Goal: Information Seeking & Learning: Check status

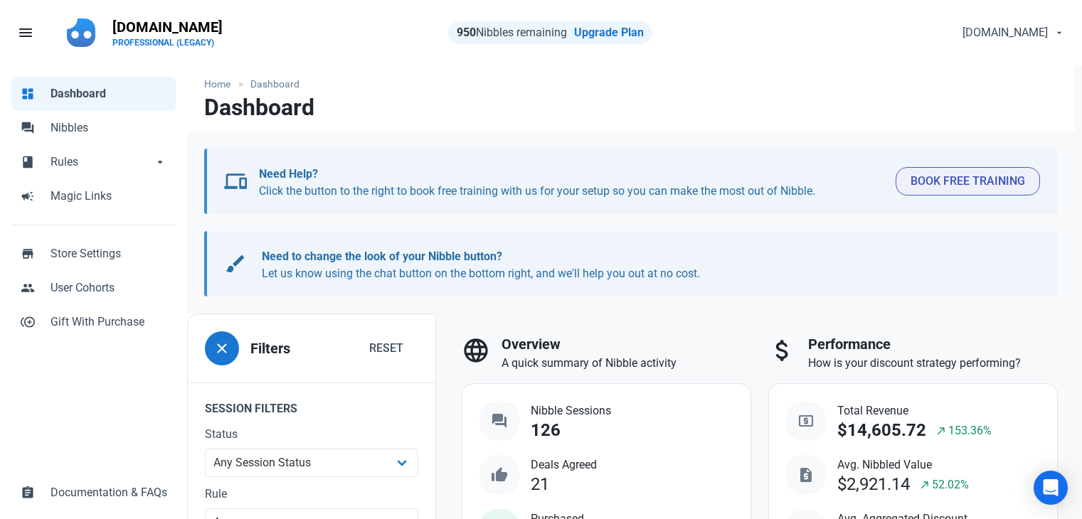
select select "7d"
click at [74, 119] on link "forum Nibbles" at bounding box center [93, 128] width 164 height 34
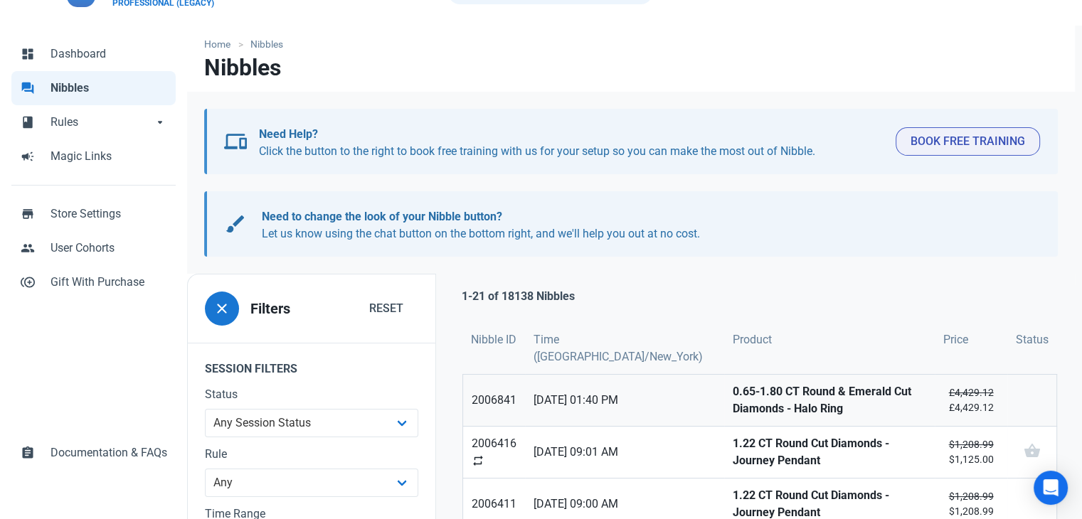
scroll to position [142, 0]
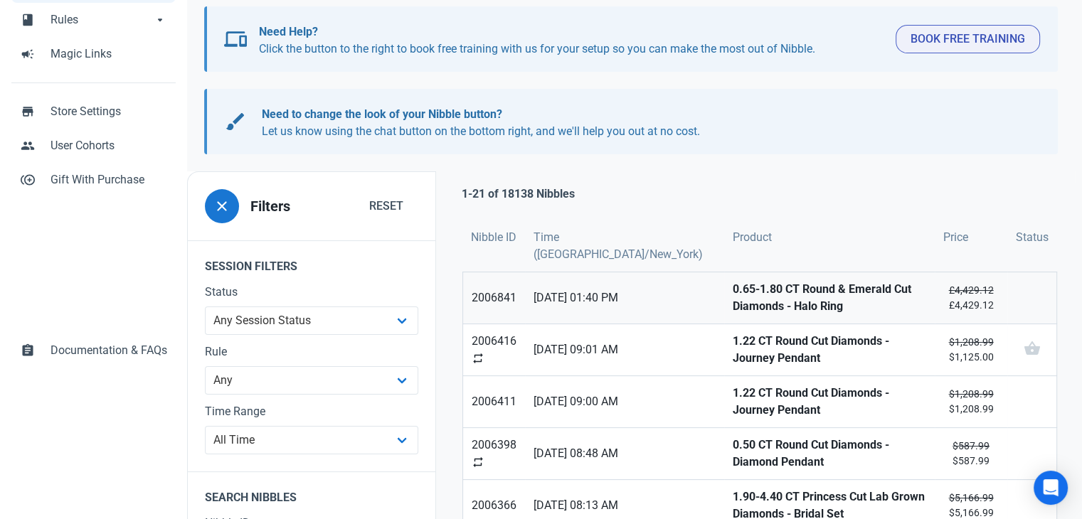
drag, startPoint x: 701, startPoint y: 299, endPoint x: 718, endPoint y: 299, distance: 17.8
click at [733, 299] on strong "0.65-1.80 CT Round & Emerald Cut Diamonds - Halo Ring" at bounding box center [829, 298] width 193 height 34
click at [733, 346] on strong "1.22 CT Round Cut Diamonds - Journey Pendant" at bounding box center [829, 350] width 193 height 34
drag, startPoint x: 727, startPoint y: 396, endPoint x: 738, endPoint y: 449, distance: 53.8
click at [733, 396] on strong "1.22 CT Round Cut Diamonds - Journey Pendant" at bounding box center [829, 402] width 193 height 34
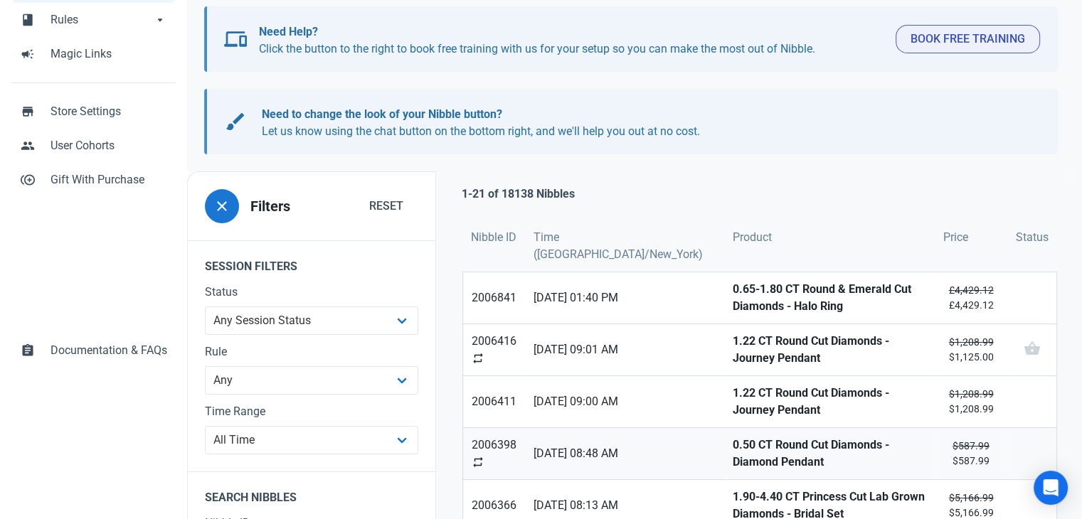
click at [738, 459] on link "0.50 CT Round Cut Diamonds - Diamond Pendant" at bounding box center [829, 453] width 211 height 51
click at [733, 501] on strong "1.90-4.40 CT Princess Cut Lab Grown Diamonds - Bridal Set" at bounding box center [829, 506] width 193 height 34
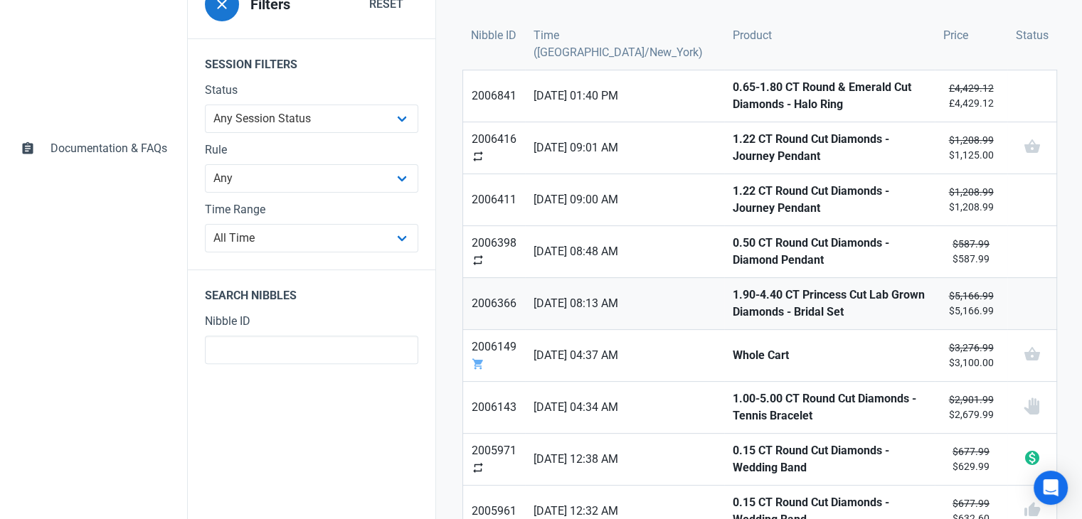
scroll to position [356, 0]
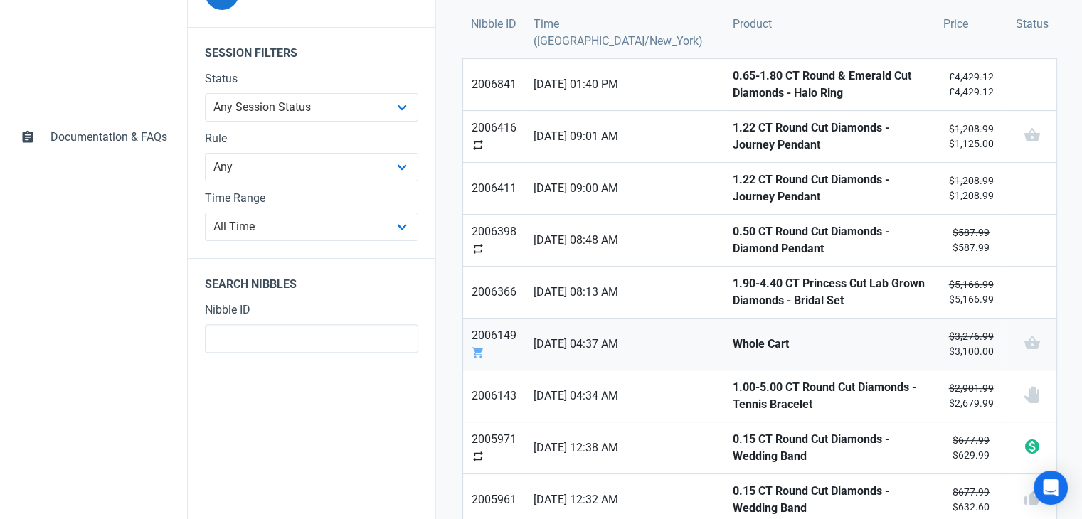
drag, startPoint x: 696, startPoint y: 348, endPoint x: 702, endPoint y: 382, distance: 34.7
click at [724, 348] on link "Whole Cart" at bounding box center [829, 344] width 211 height 51
click at [733, 387] on strong "1.00-5.00 CT Round Cut Diamonds - Tennis Bracelet" at bounding box center [829, 396] width 193 height 34
click at [733, 436] on strong "0.15 CT Round Cut Diamonds - Wedding Band" at bounding box center [829, 448] width 193 height 34
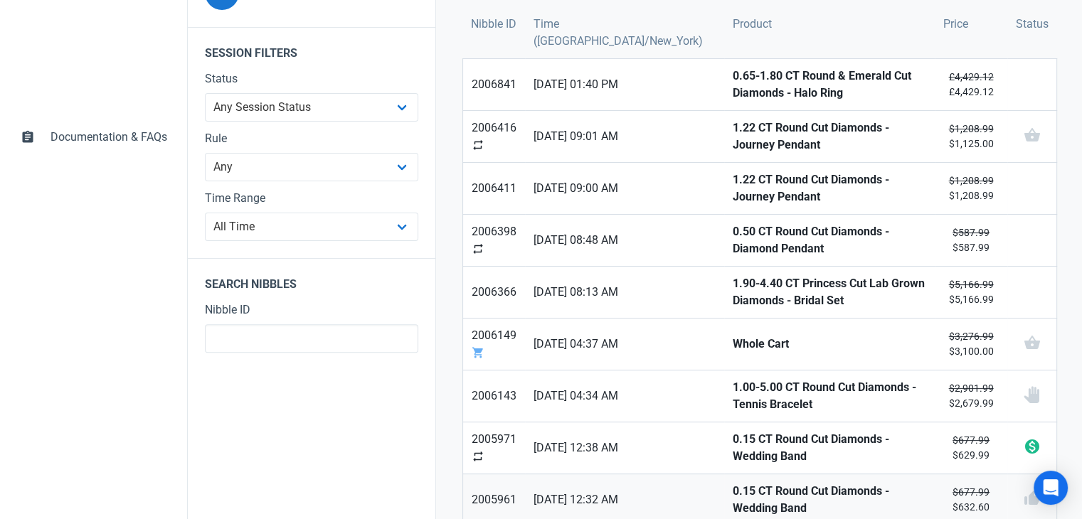
click at [733, 489] on strong "0.15 CT Round Cut Diamonds - Wedding Band" at bounding box center [829, 500] width 193 height 34
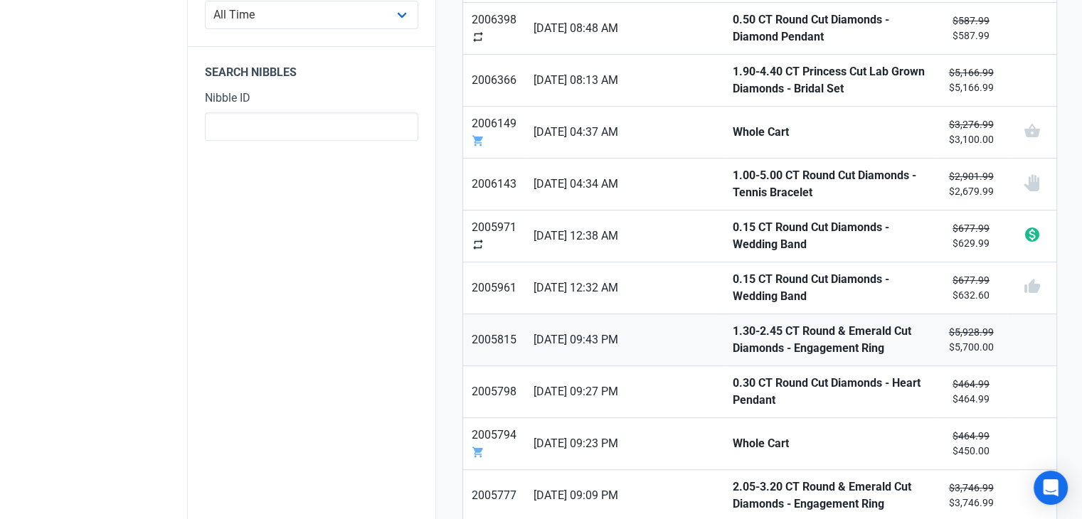
scroll to position [569, 0]
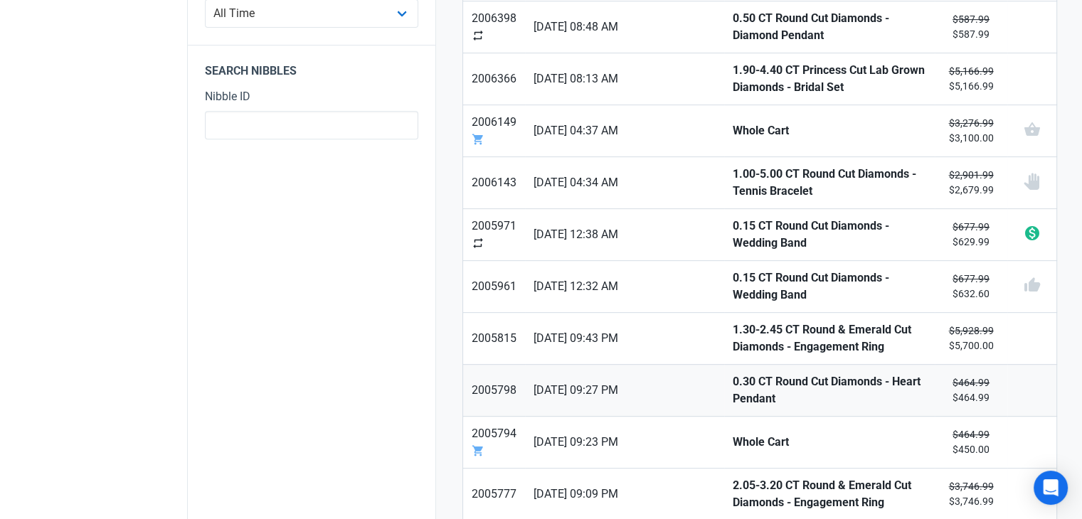
drag, startPoint x: 674, startPoint y: 327, endPoint x: 688, endPoint y: 359, distance: 35.0
click at [733, 329] on strong "1.30-2.45 CT Round & Emerald Cut Diamonds - Engagement Ring" at bounding box center [829, 338] width 193 height 34
click at [733, 385] on strong "0.30 CT Round Cut Diamonds - Heart Pendant" at bounding box center [829, 390] width 193 height 34
click at [724, 417] on link "Whole Cart" at bounding box center [829, 442] width 211 height 51
click at [733, 477] on strong "2.05-3.20 CT Round & Emerald Cut Diamonds - Engagement Ring" at bounding box center [829, 494] width 193 height 34
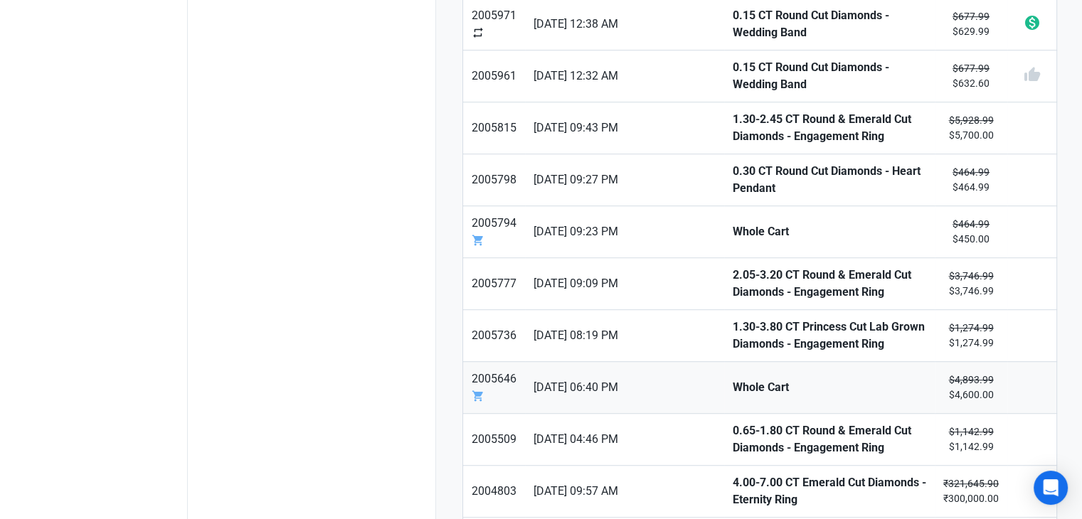
scroll to position [782, 0]
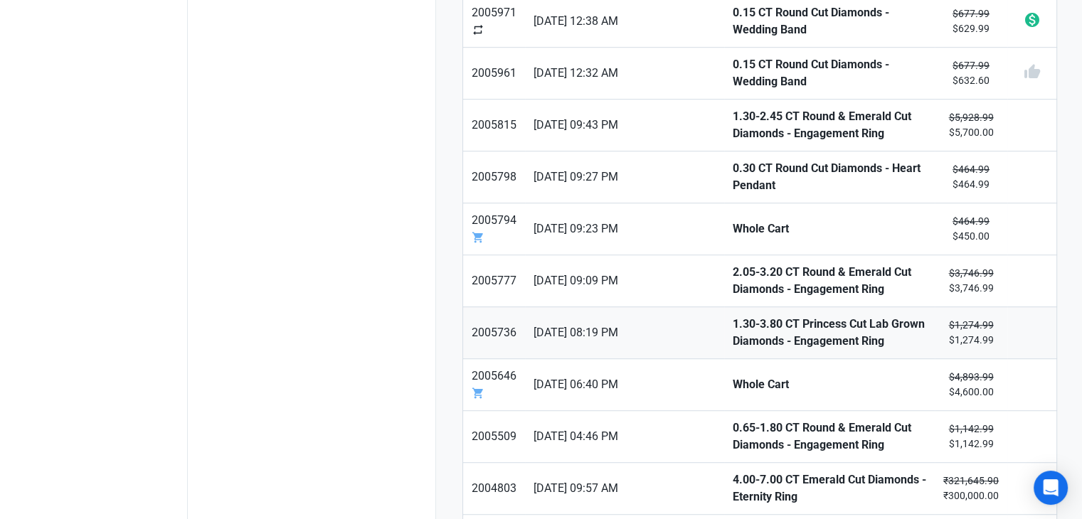
click at [733, 316] on strong "1.30-3.80 CT Princess Cut Lab Grown Diamonds - Engagement Ring" at bounding box center [829, 333] width 193 height 34
click at [733, 376] on strong "Whole Cart" at bounding box center [829, 384] width 193 height 17
click at [733, 420] on strong "0.65-1.80 CT Round & Emerald Cut Diamonds - Engagement Ring" at bounding box center [829, 437] width 193 height 34
click at [733, 478] on strong "4.00-7.00 CT Emerald Cut Diamonds - Eternity Ring" at bounding box center [829, 489] width 193 height 34
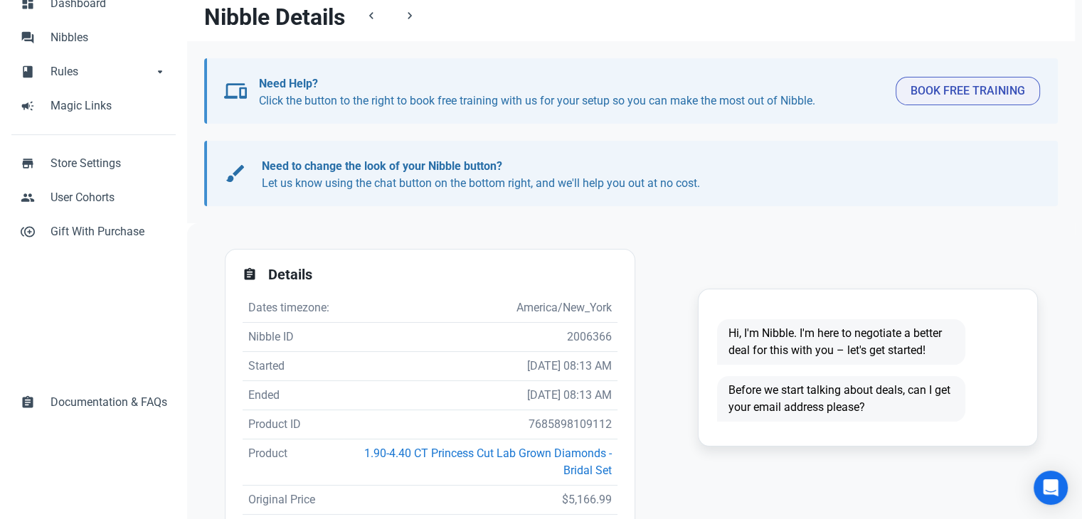
scroll to position [284, 0]
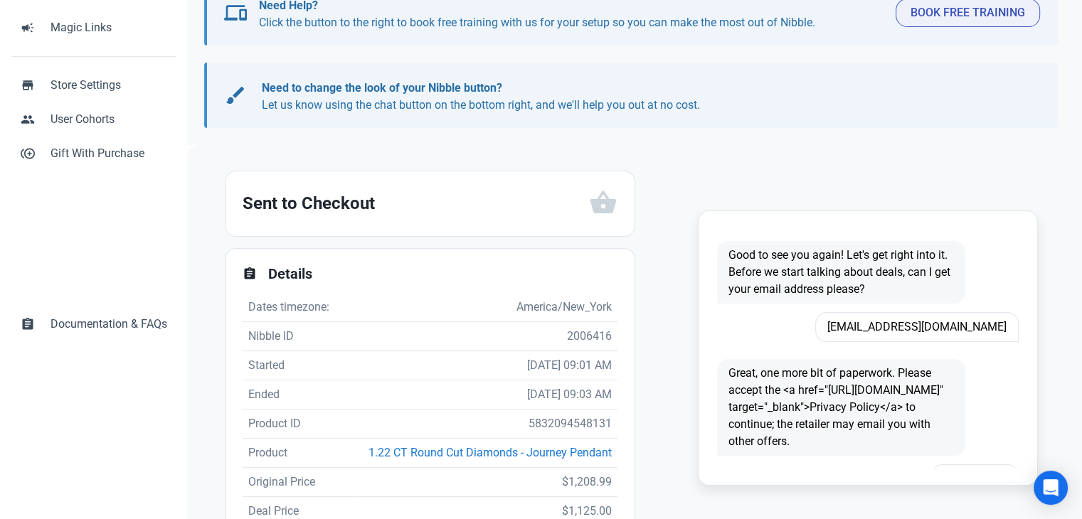
scroll to position [378, 0]
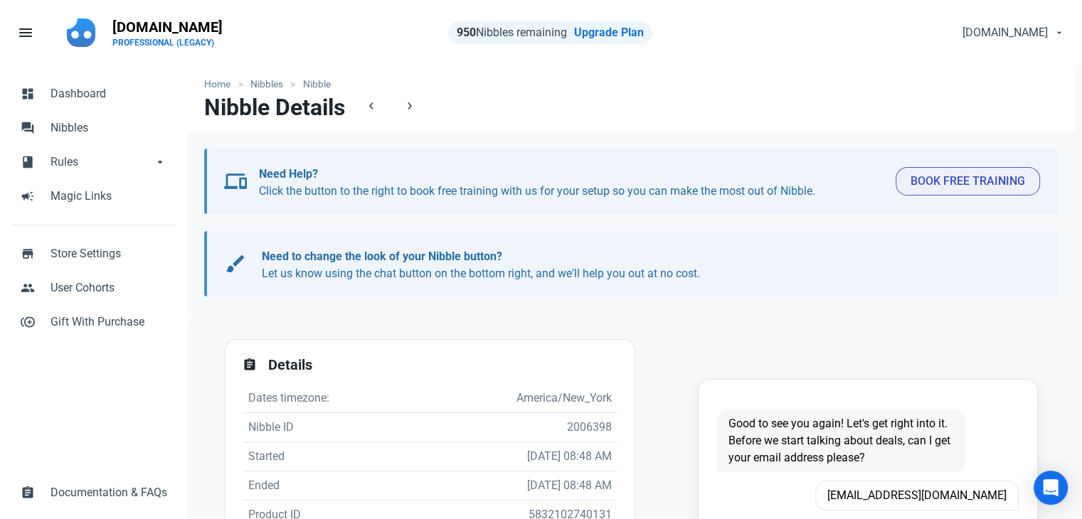
scroll to position [142, 0]
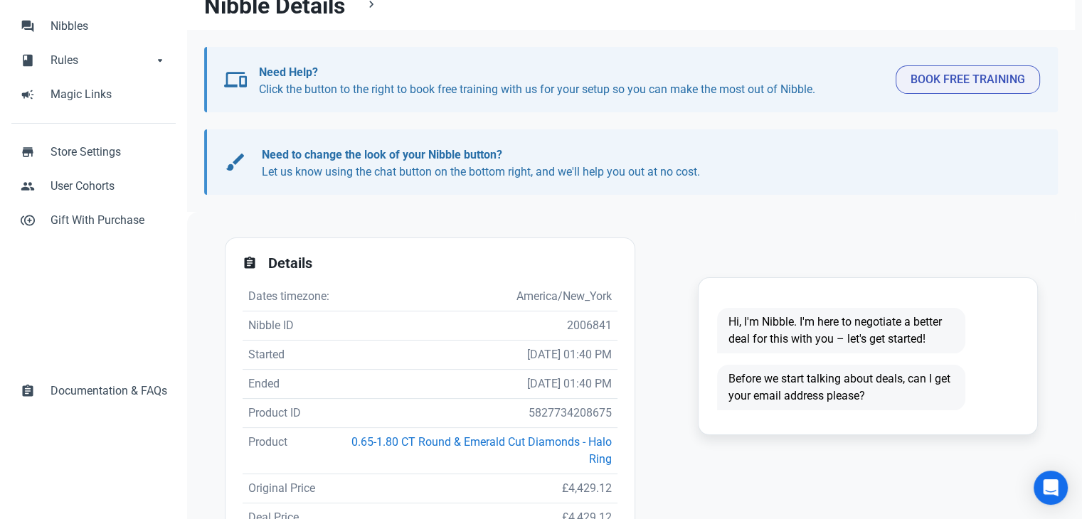
scroll to position [213, 0]
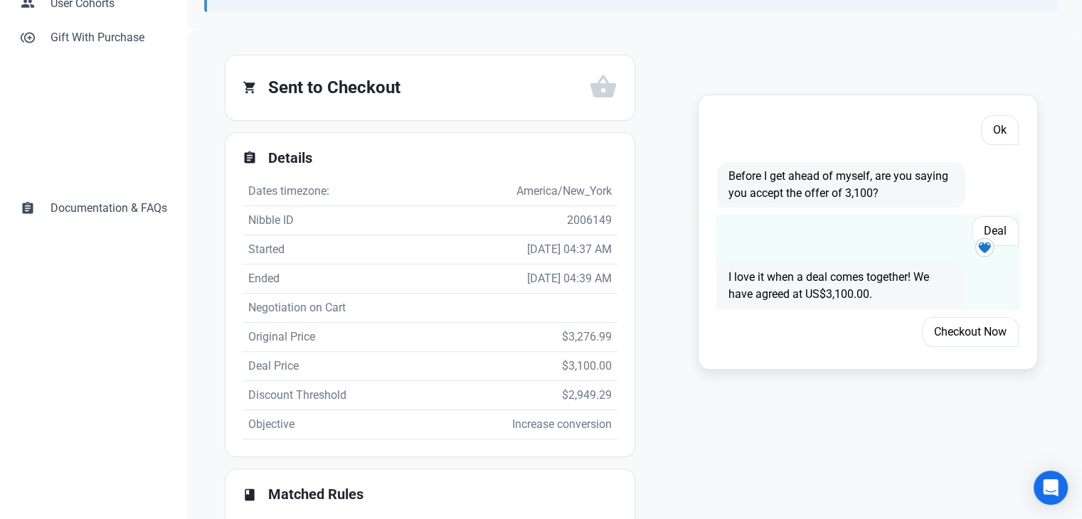
scroll to position [349, 0]
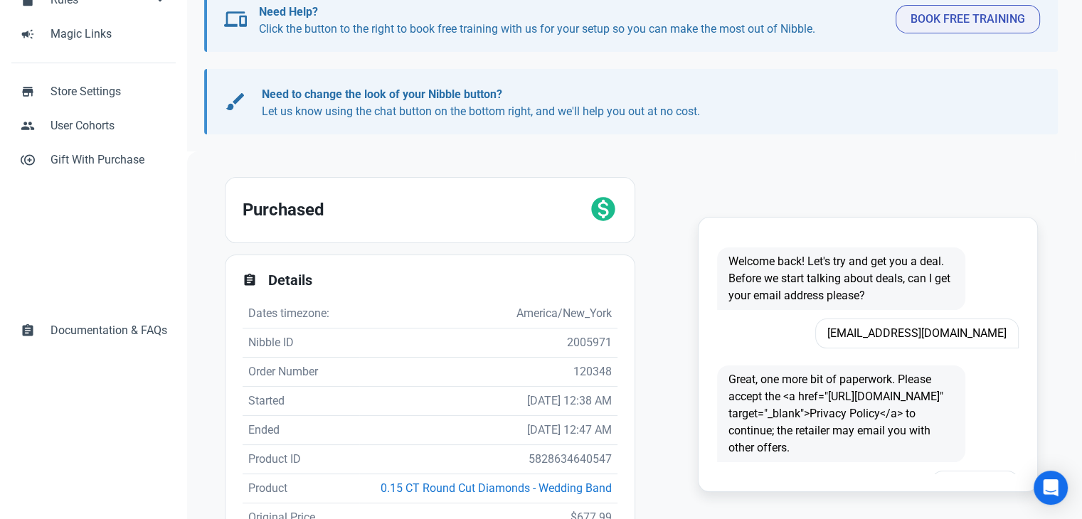
scroll to position [284, 0]
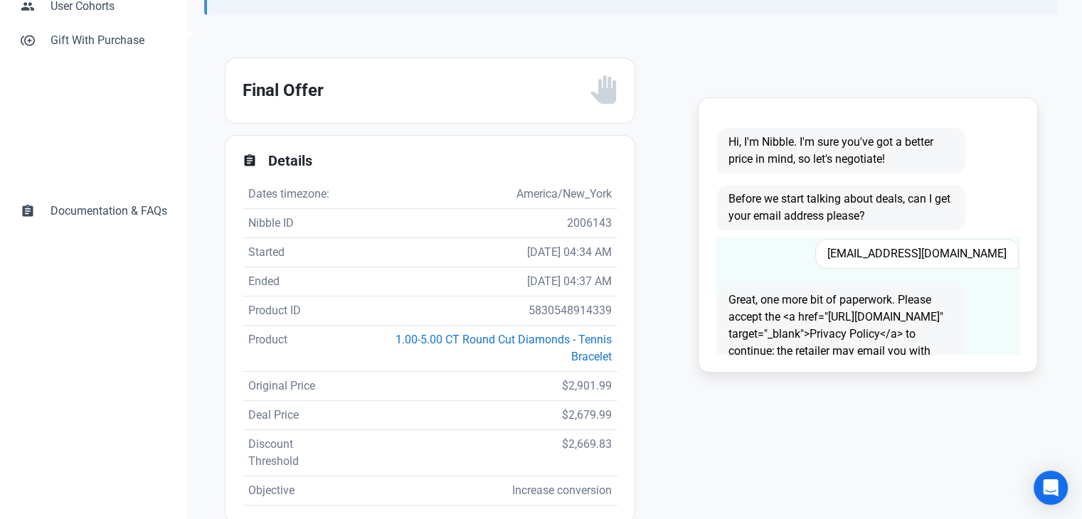
scroll to position [284, 0]
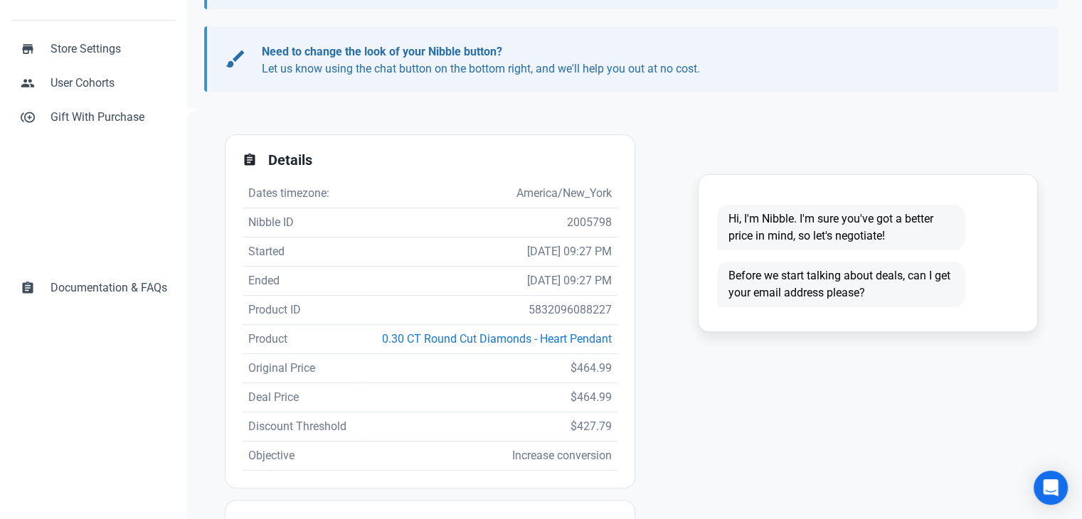
scroll to position [213, 0]
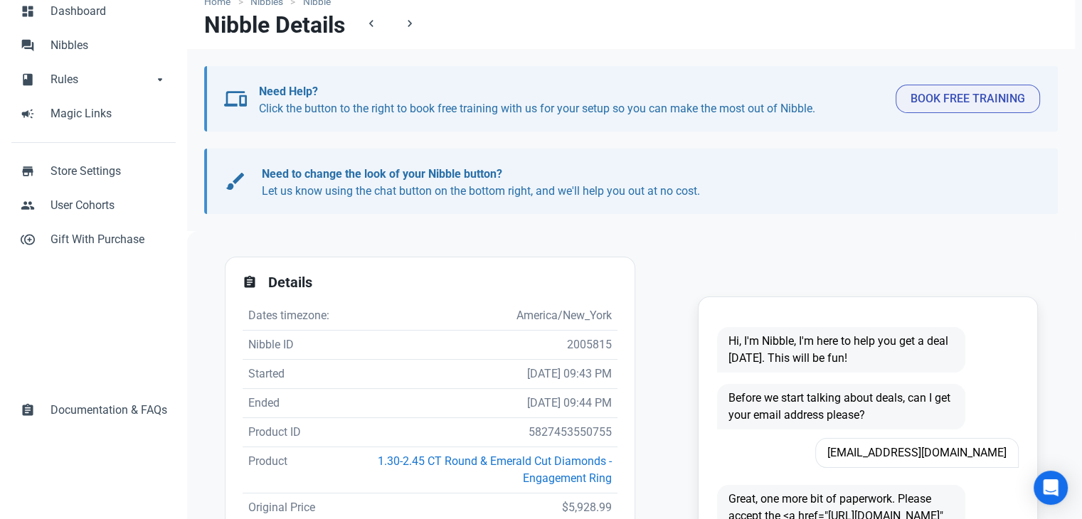
scroll to position [213, 0]
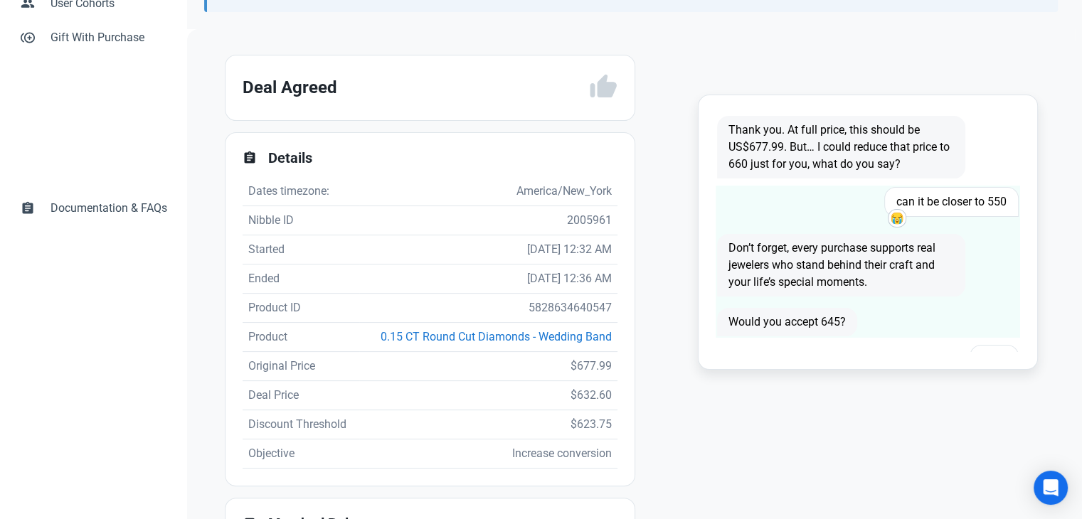
scroll to position [498, 0]
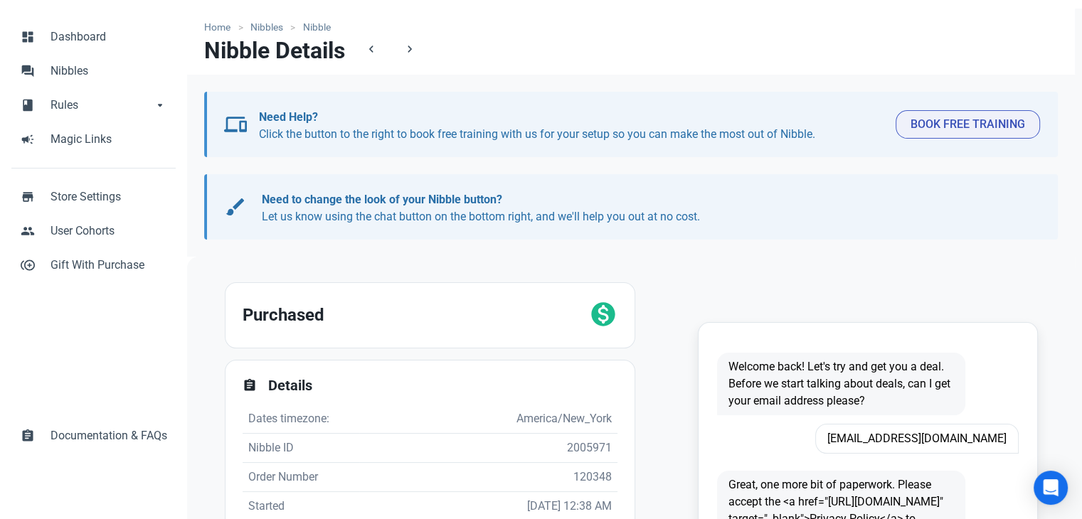
scroll to position [142, 0]
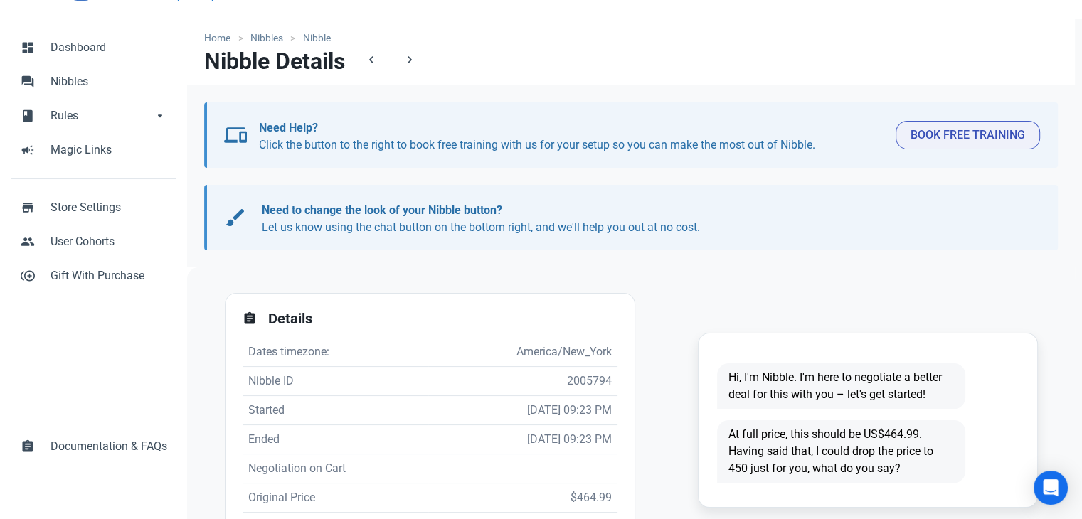
scroll to position [71, 0]
